Goal: Transaction & Acquisition: Purchase product/service

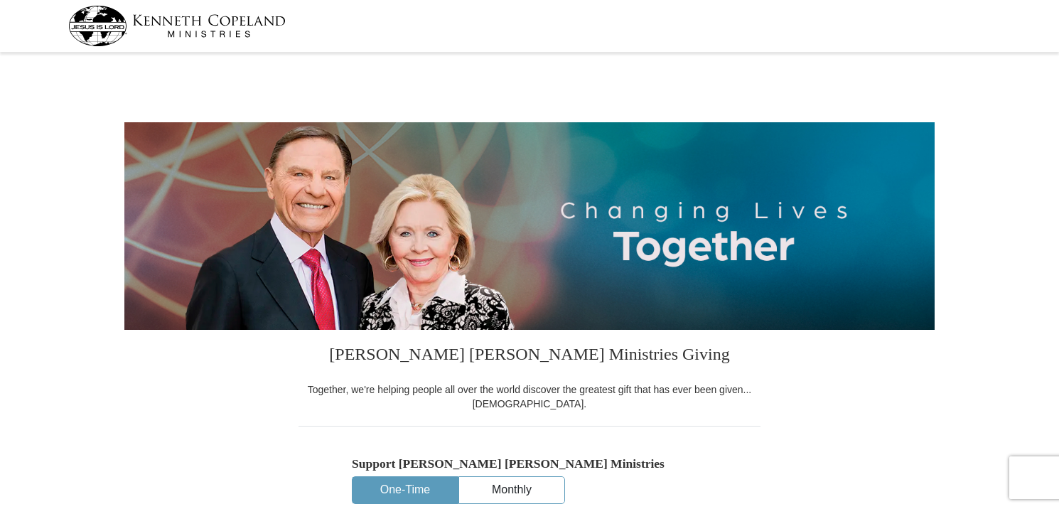
select select "SD"
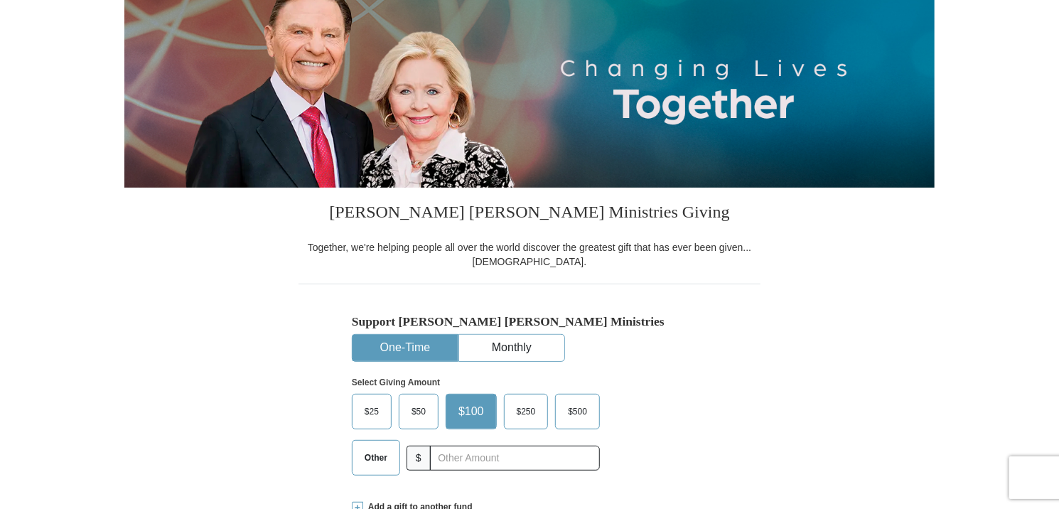
scroll to position [213, 0]
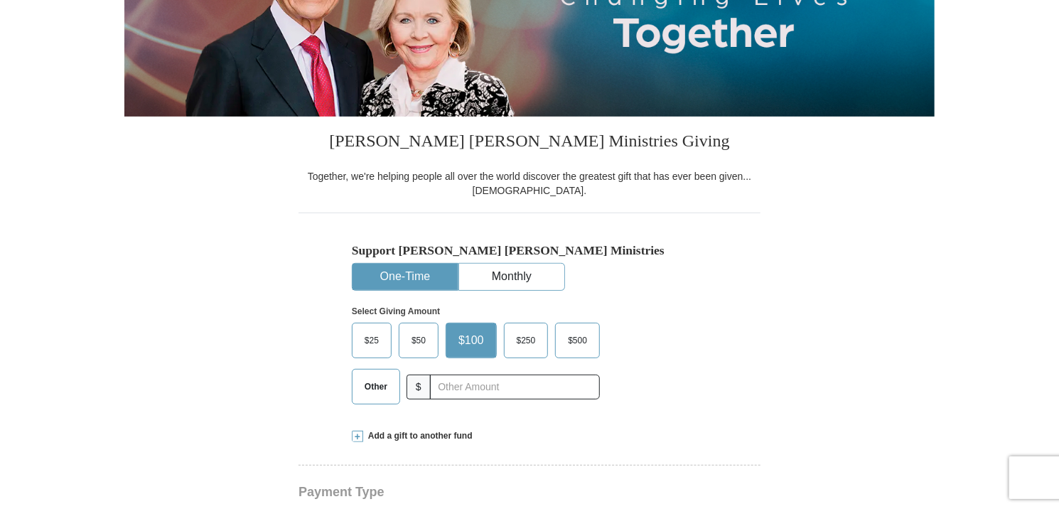
click at [375, 385] on span "Other" at bounding box center [376, 386] width 37 height 21
click at [0, 0] on input "Other" at bounding box center [0, 0] width 0 height 0
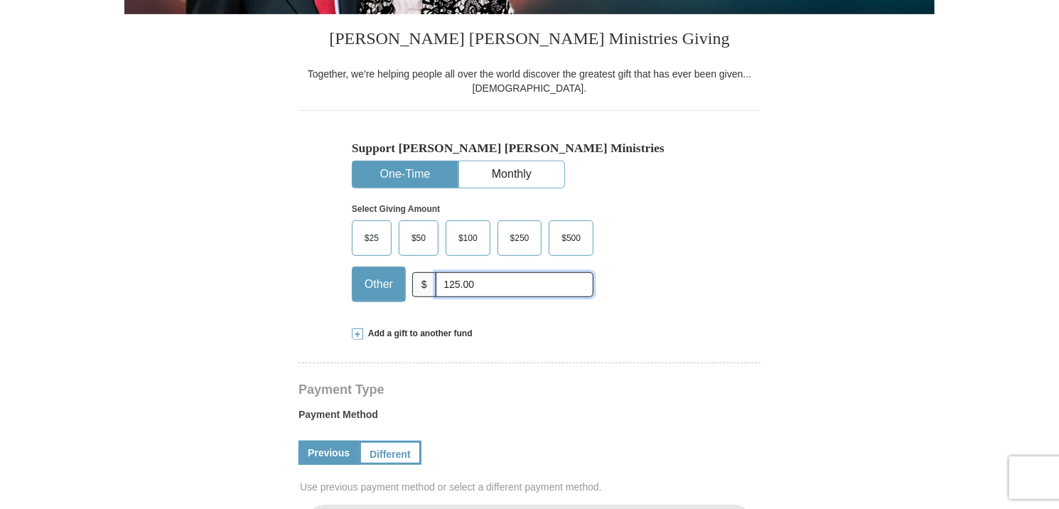
scroll to position [355, 0]
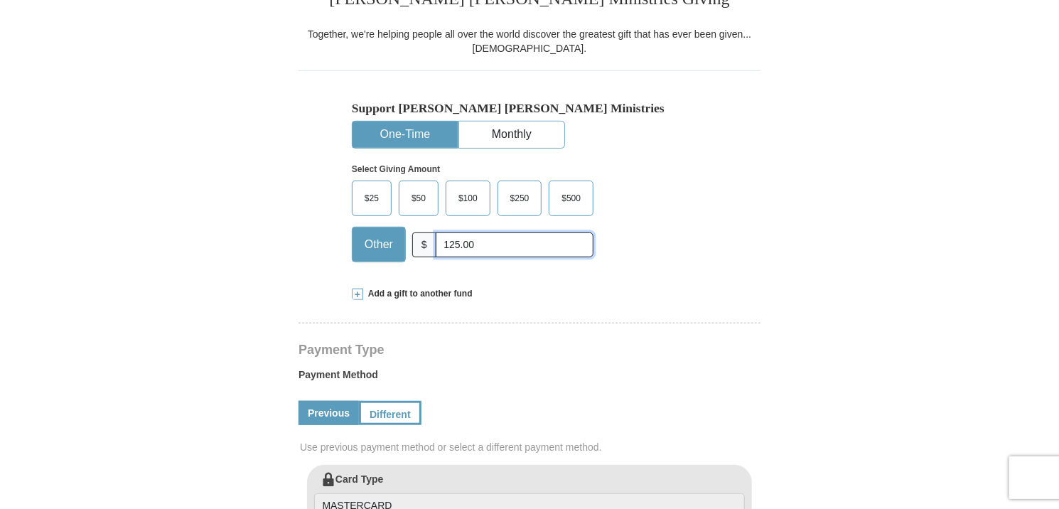
type input "125.00"
click at [356, 292] on span at bounding box center [357, 294] width 11 height 11
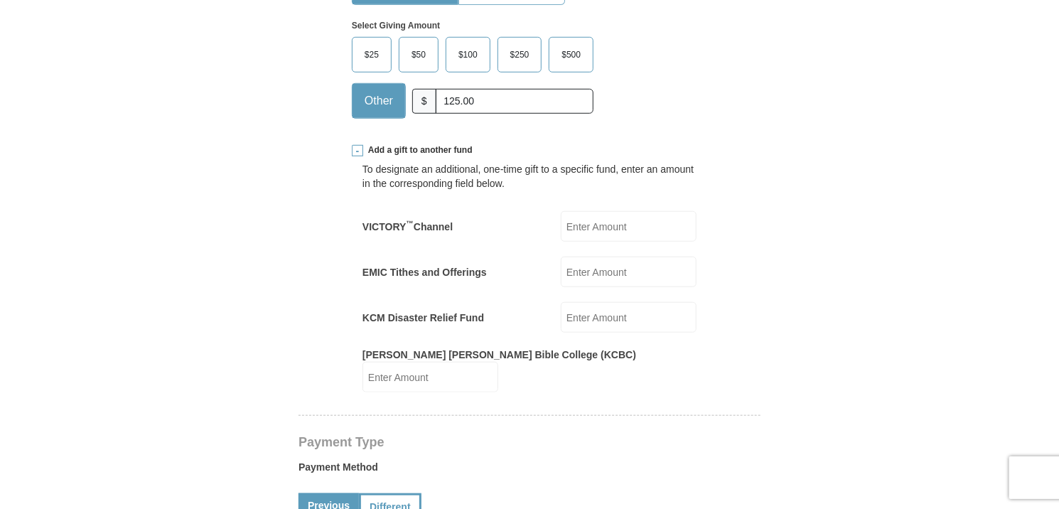
scroll to position [498, 0]
click at [578, 228] on input "VICTORY ™ Channel" at bounding box center [629, 228] width 136 height 31
type input "50.00"
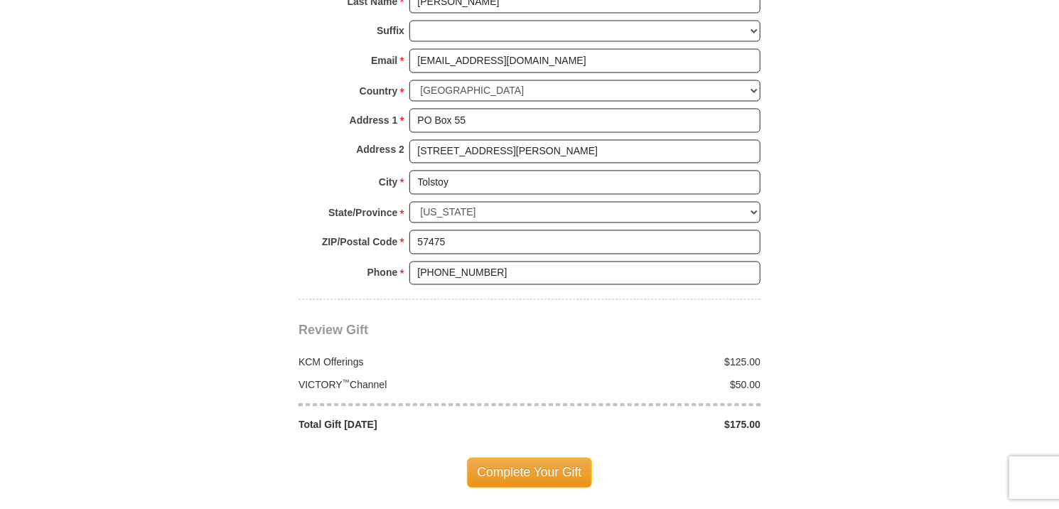
scroll to position [1280, 0]
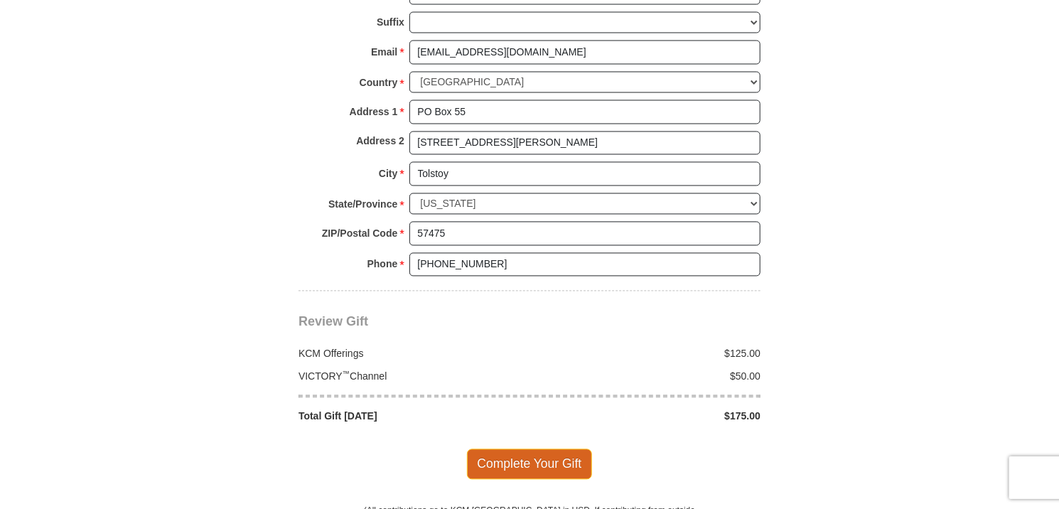
click at [526, 449] on span "Complete Your Gift" at bounding box center [530, 464] width 126 height 30
